Goal: Information Seeking & Learning: Learn about a topic

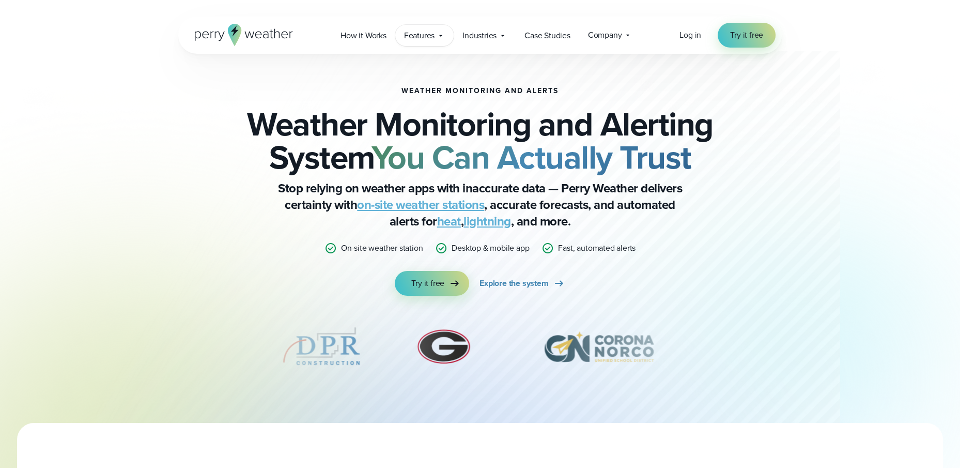
click at [445, 36] on icon at bounding box center [441, 36] width 8 height 8
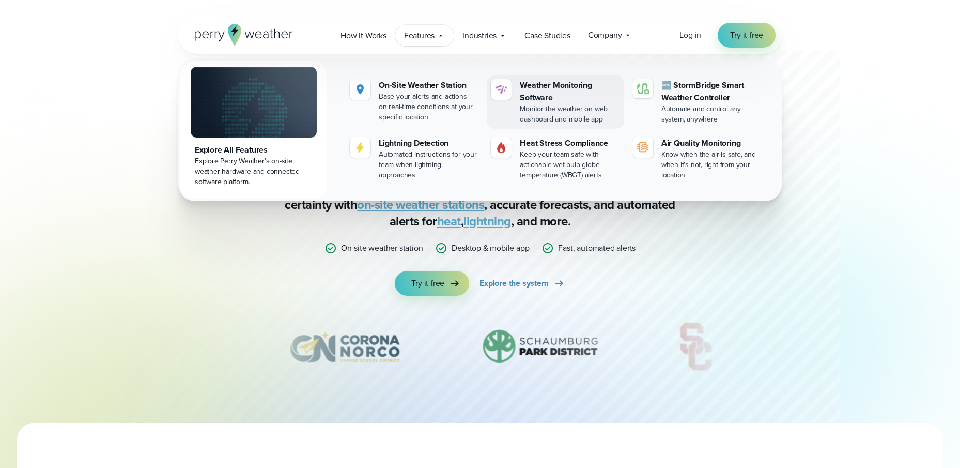
click at [546, 103] on div "Weather Monitoring Software" at bounding box center [570, 91] width 100 height 25
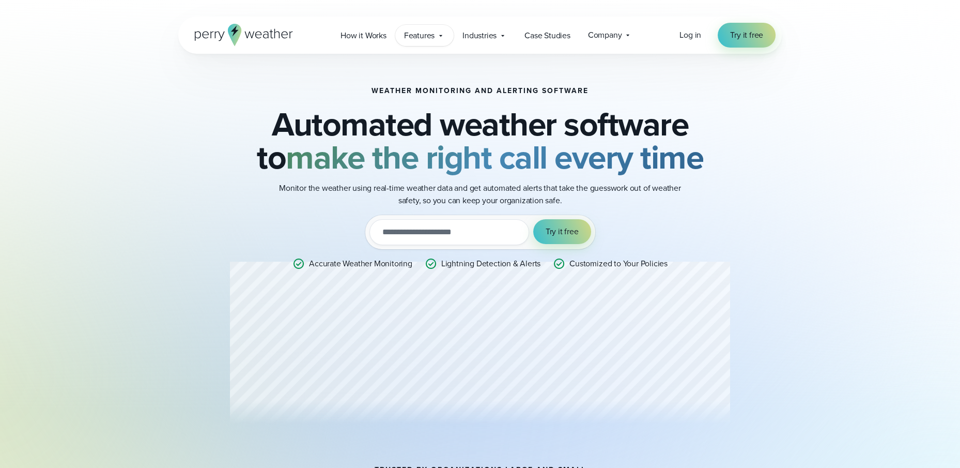
click at [442, 36] on icon at bounding box center [441, 36] width 8 height 8
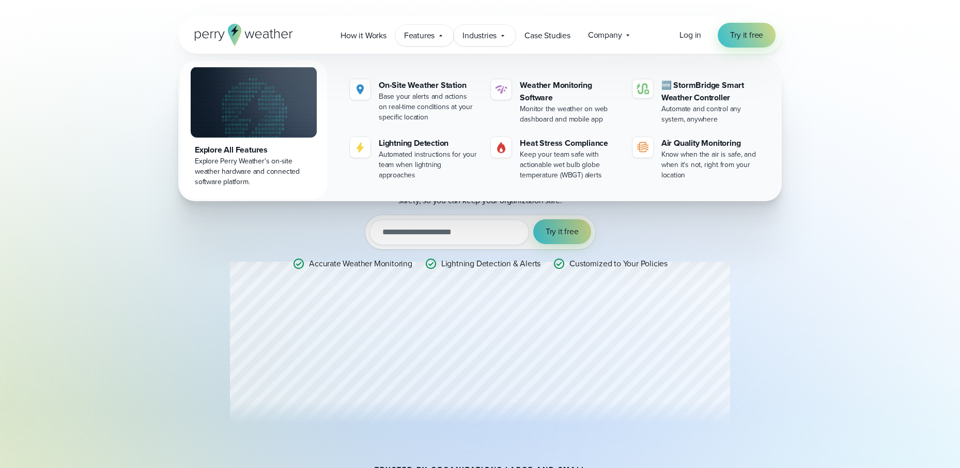
click at [503, 37] on icon at bounding box center [503, 36] width 8 height 8
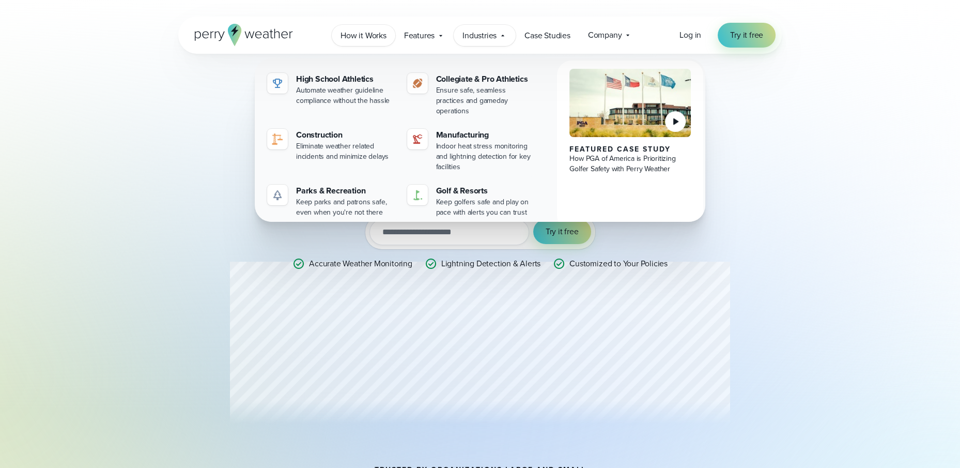
click at [371, 39] on span "How it Works" at bounding box center [364, 35] width 46 height 12
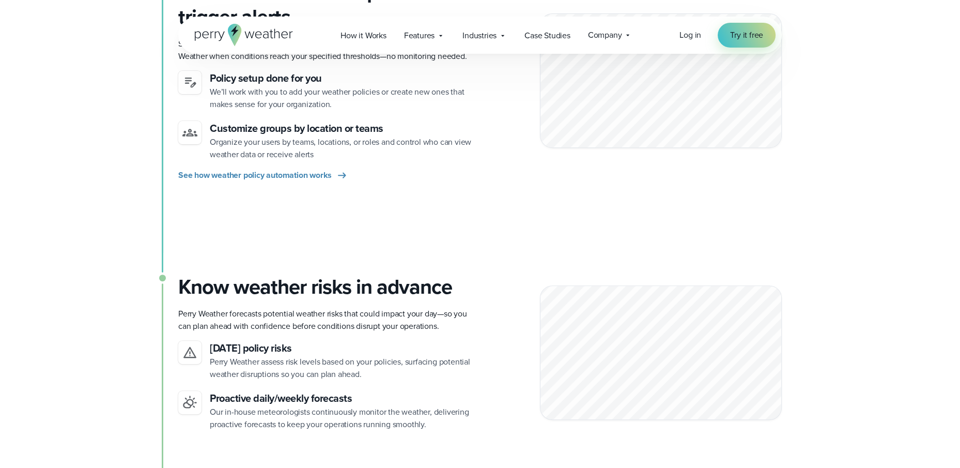
scroll to position [620, 0]
click at [626, 35] on icon at bounding box center [628, 35] width 8 height 8
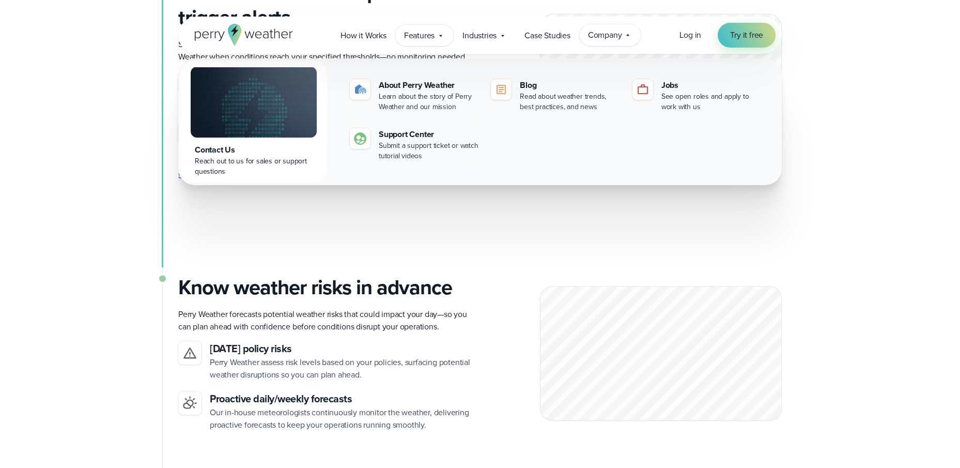
click at [433, 37] on span "Features" at bounding box center [419, 35] width 30 height 12
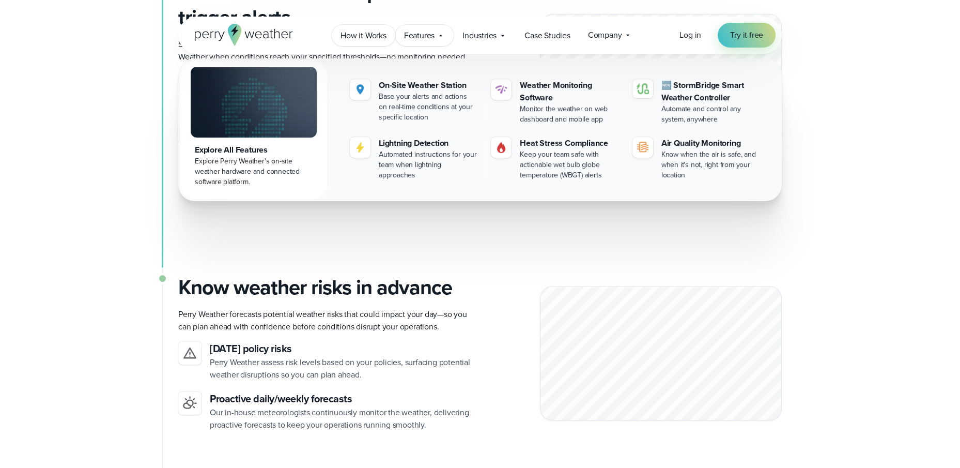
click at [372, 39] on span "How it Works" at bounding box center [364, 35] width 46 height 12
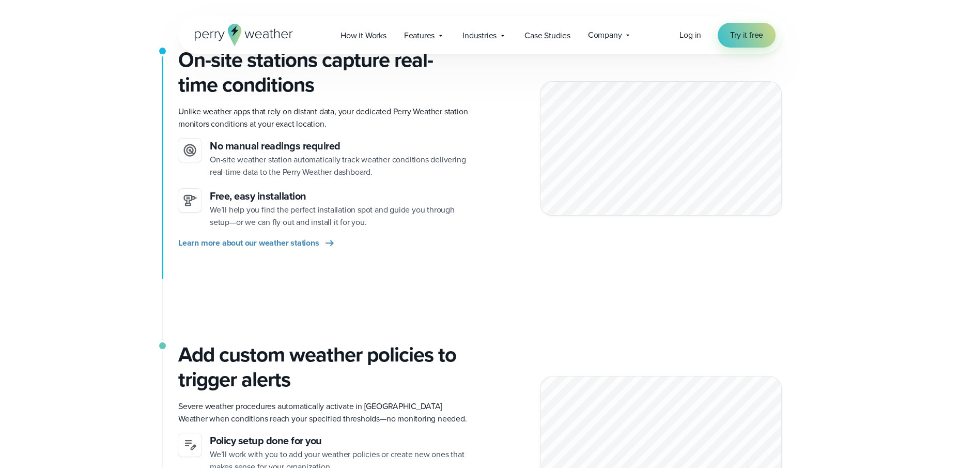
scroll to position [155, 0]
